Goal: Check status: Check status

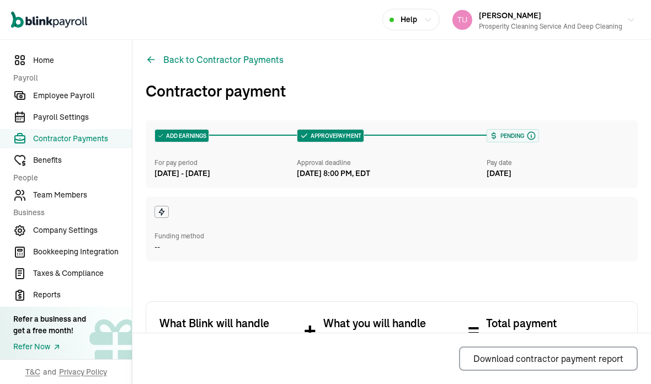
click at [588, 79] on h3 "Contractor payment" at bounding box center [392, 90] width 492 height 23
click at [566, 79] on h3 "Contractor payment" at bounding box center [392, 90] width 492 height 23
click at [98, 99] on span "Employee Payroll" at bounding box center [82, 96] width 99 height 12
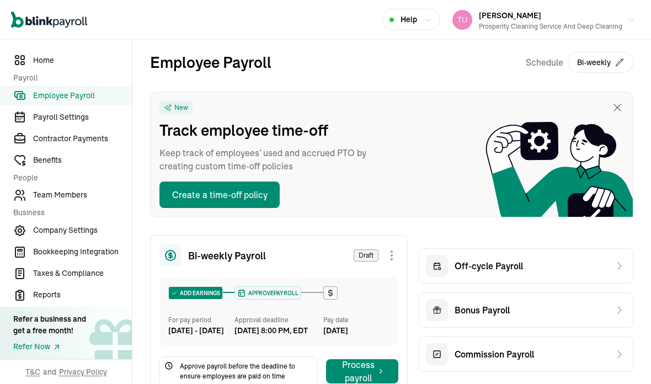
click at [98, 123] on span "Payroll Settings" at bounding box center [82, 117] width 99 height 12
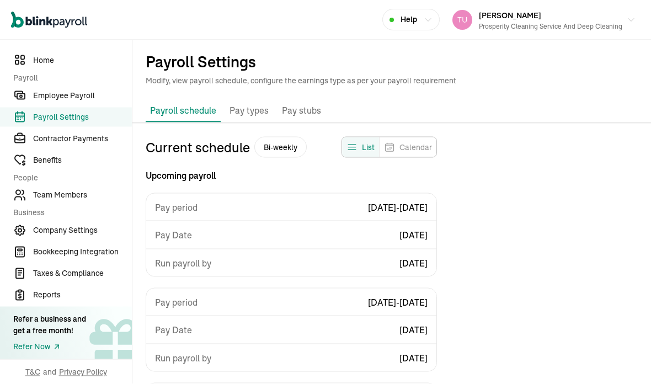
scroll to position [3, 0]
click at [78, 102] on span "Employee Payroll" at bounding box center [82, 96] width 99 height 12
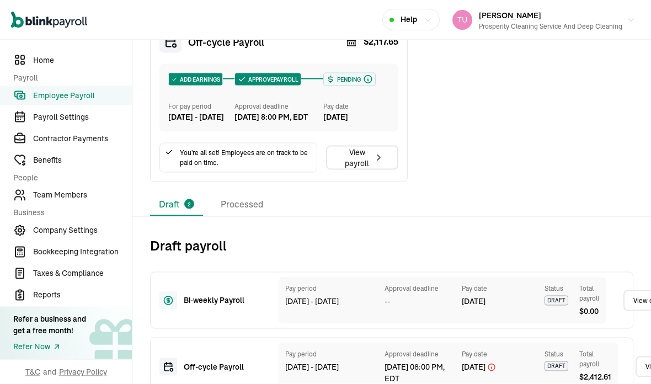
scroll to position [44, 0]
click at [243, 193] on li "Processed" at bounding box center [242, 204] width 60 height 23
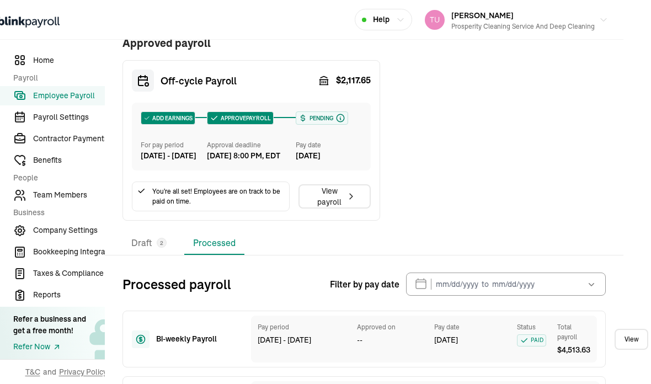
scroll to position [378, 28]
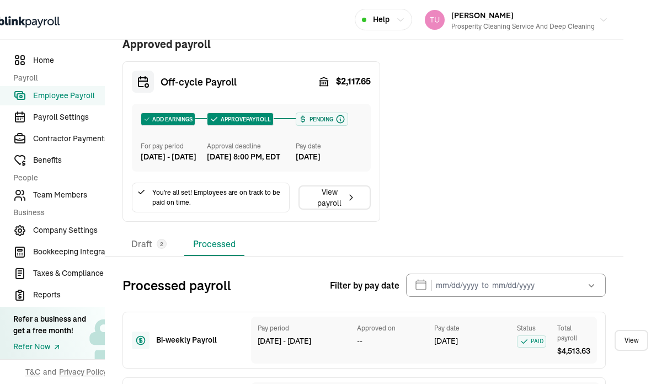
click at [594, 280] on icon "button" at bounding box center [591, 285] width 11 height 11
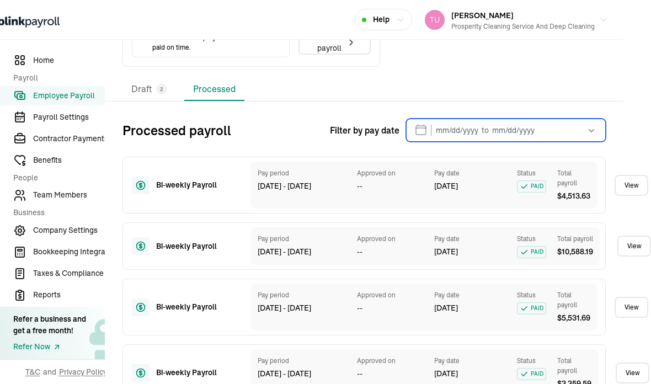
scroll to position [533, 28]
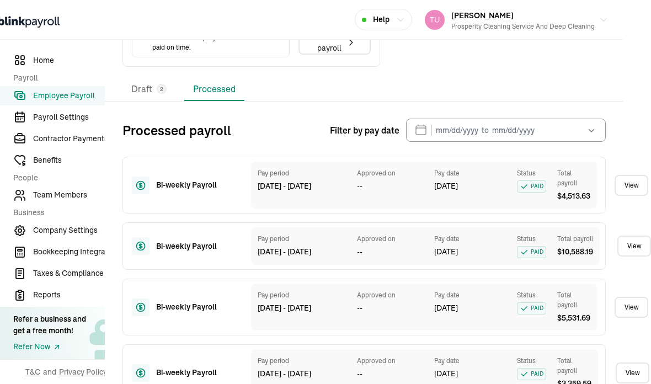
click at [592, 125] on icon "button" at bounding box center [591, 130] width 11 height 11
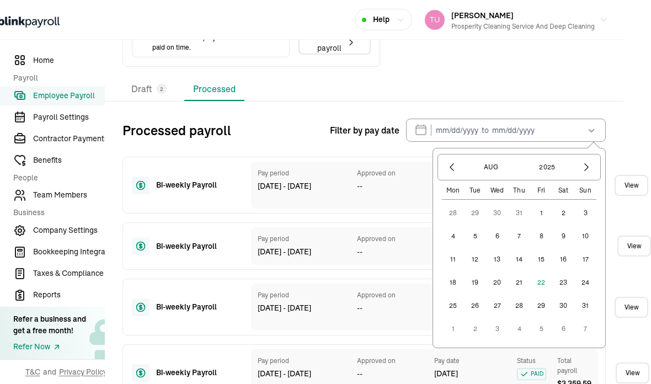
click at [540, 202] on button "1" at bounding box center [541, 213] width 22 height 22
click at [545, 295] on button "29" at bounding box center [541, 306] width 22 height 22
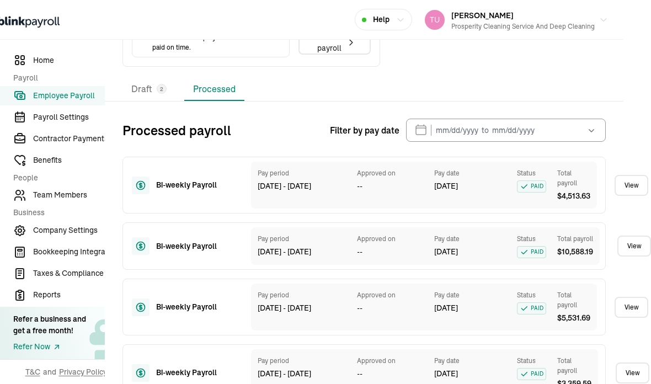
type input "[DATE] ~ [DATE]"
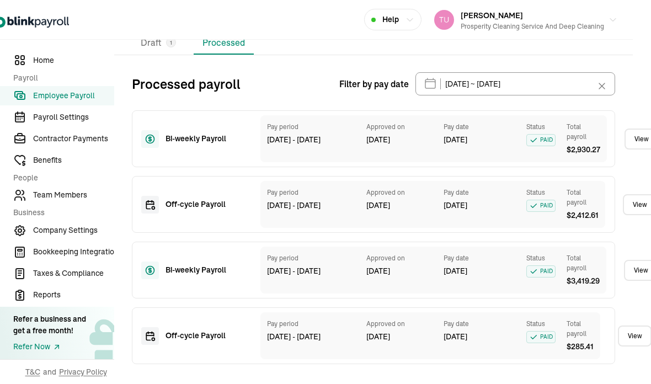
scroll to position [558, 18]
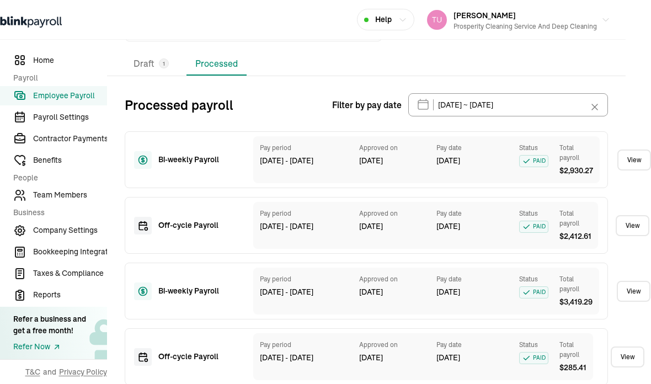
click at [630, 281] on link "View" at bounding box center [634, 291] width 34 height 21
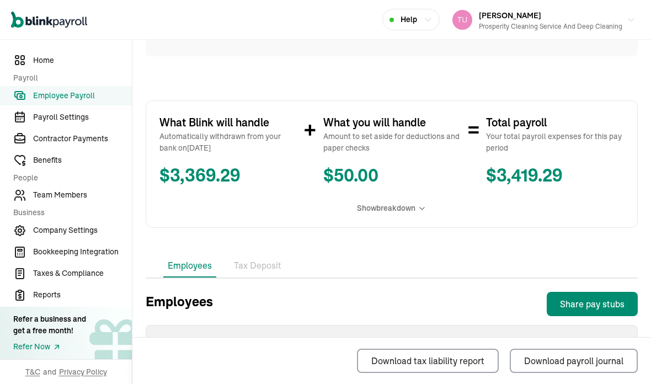
scroll to position [216, 0]
click at [379, 203] on span "Show breakdown" at bounding box center [386, 209] width 59 height 12
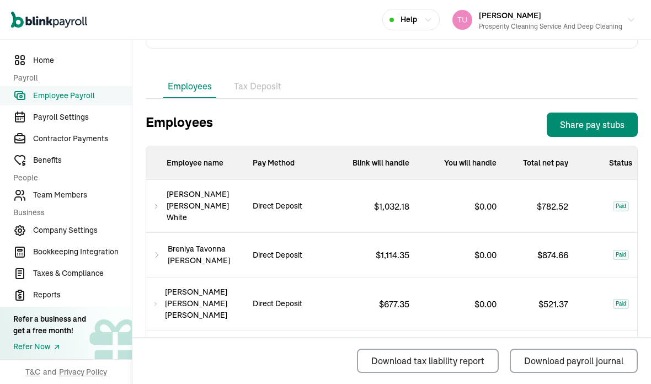
scroll to position [528, 0]
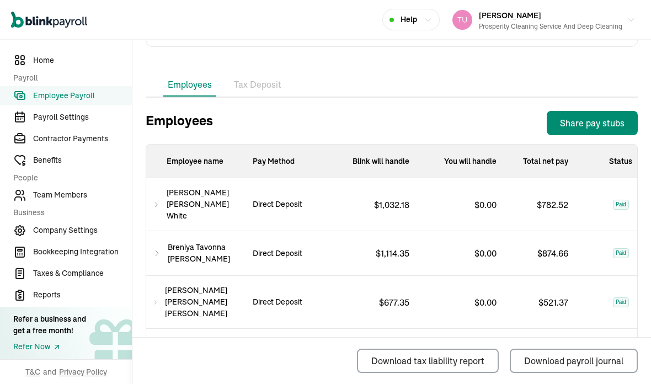
click at [158, 296] on icon at bounding box center [156, 302] width 6 height 13
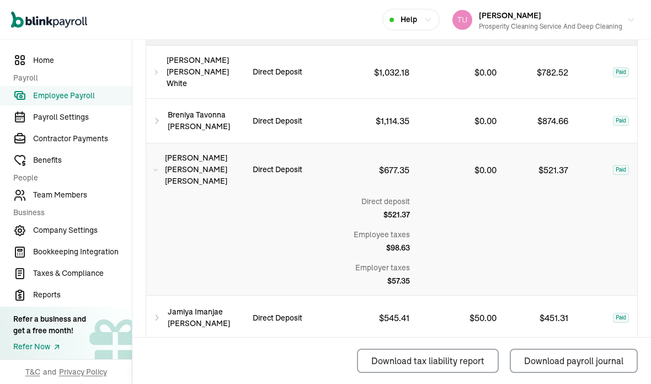
scroll to position [660, 0]
click at [164, 144] on div "[PERSON_NAME] [PERSON_NAME]" at bounding box center [195, 170] width 98 height 52
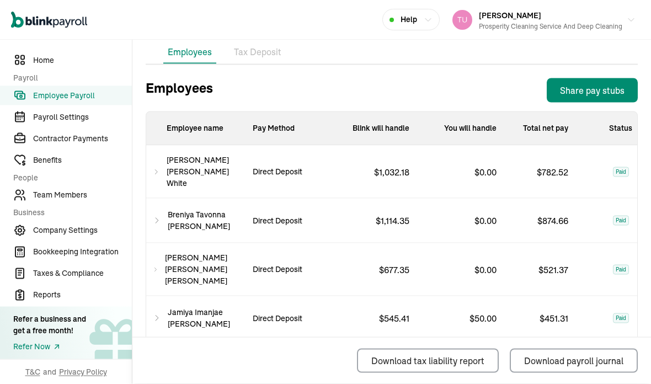
scroll to position [0, 0]
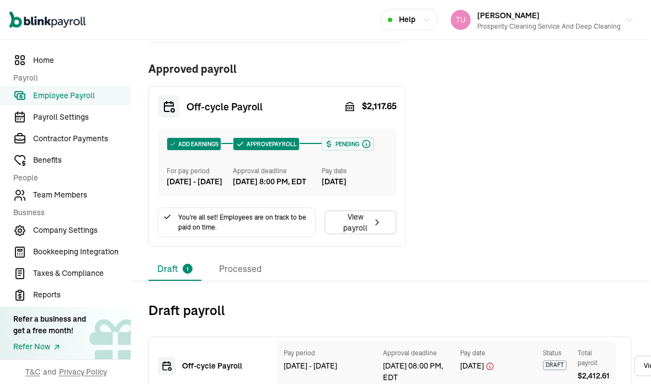
scroll to position [352, 2]
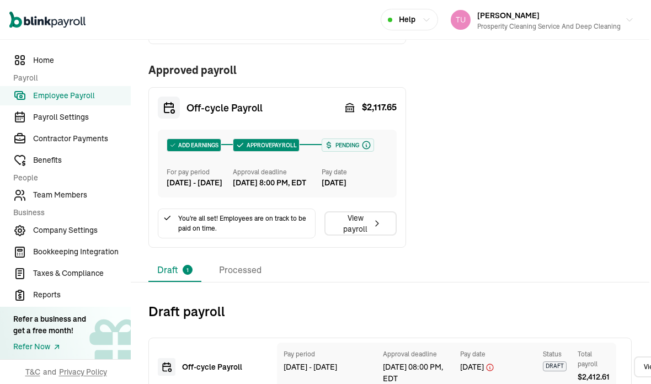
click at [236, 282] on li "Processed" at bounding box center [240, 270] width 60 height 23
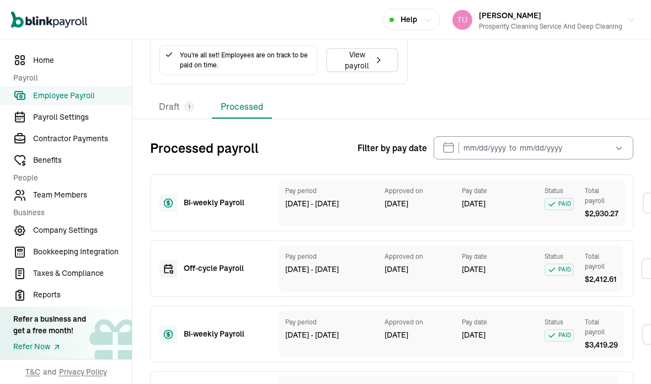
scroll to position [515, 0]
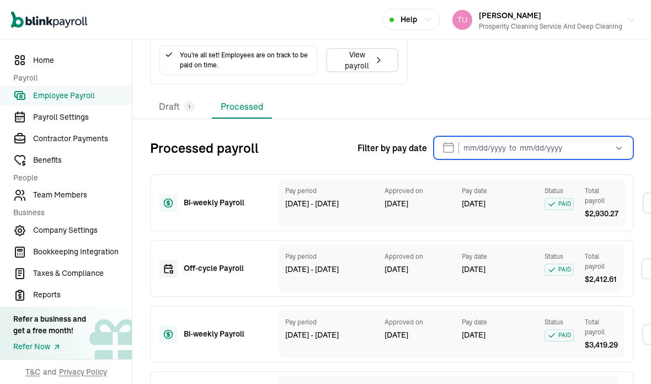
click at [476, 160] on input "text" at bounding box center [534, 147] width 200 height 23
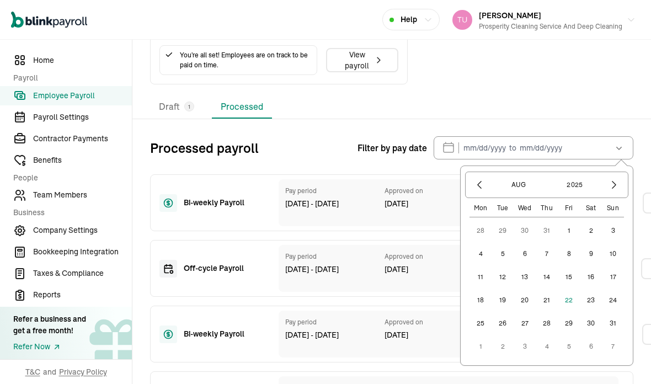
click at [594, 242] on button "2" at bounding box center [591, 231] width 22 height 22
click at [474, 194] on button "button" at bounding box center [479, 185] width 19 height 19
click at [577, 311] on button "25" at bounding box center [569, 300] width 22 height 22
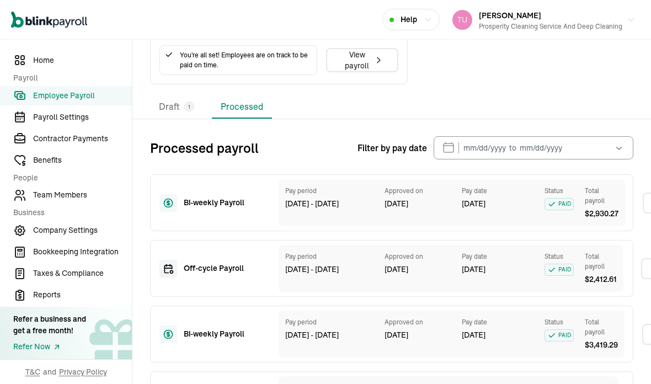
type input "[DATE] ~ [DATE]"
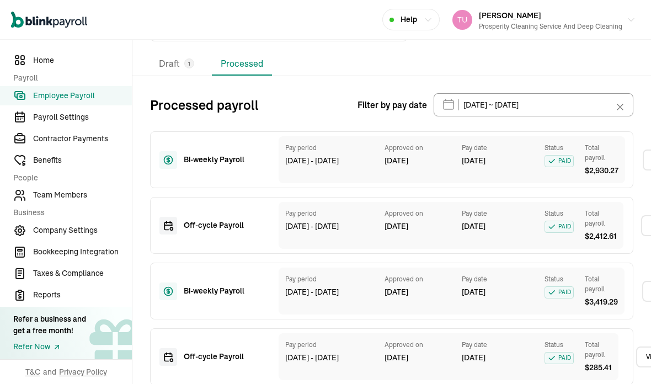
scroll to position [44, 0]
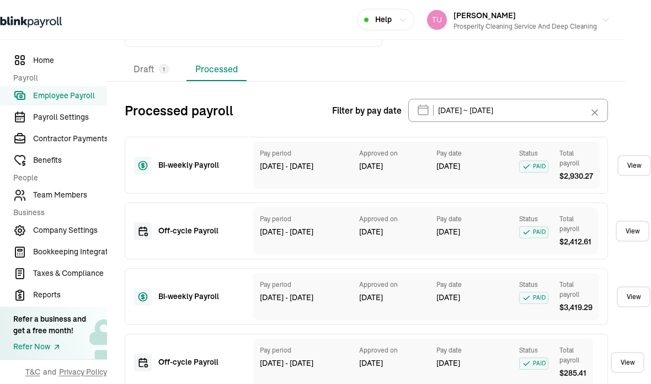
click at [639, 286] on link "View" at bounding box center [634, 296] width 34 height 21
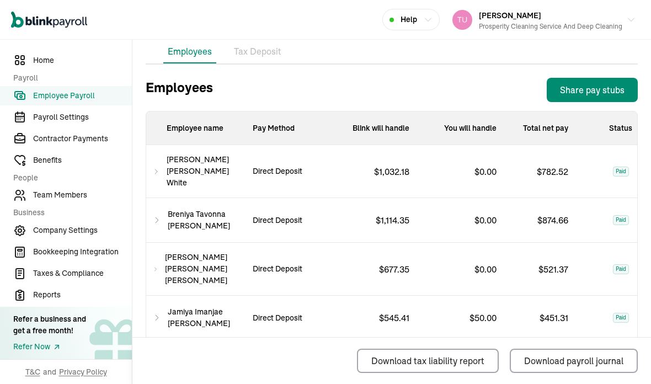
scroll to position [429, 0]
click at [592, 243] on div "Paid" at bounding box center [620, 269] width 87 height 53
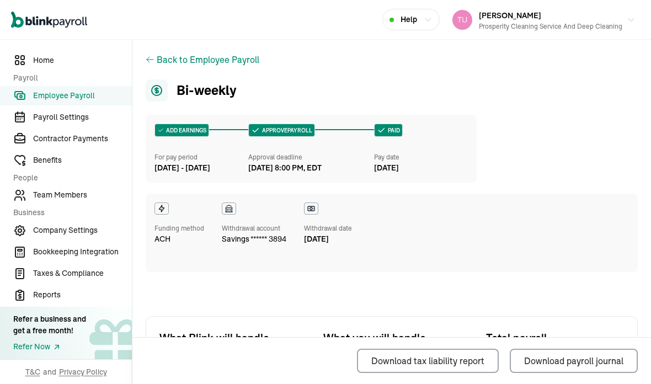
scroll to position [0, 0]
